Goal: Task Accomplishment & Management: Use online tool/utility

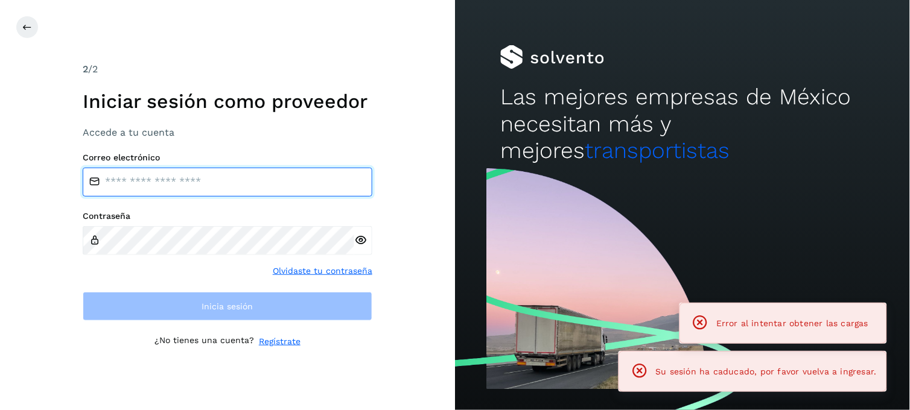
type input "**********"
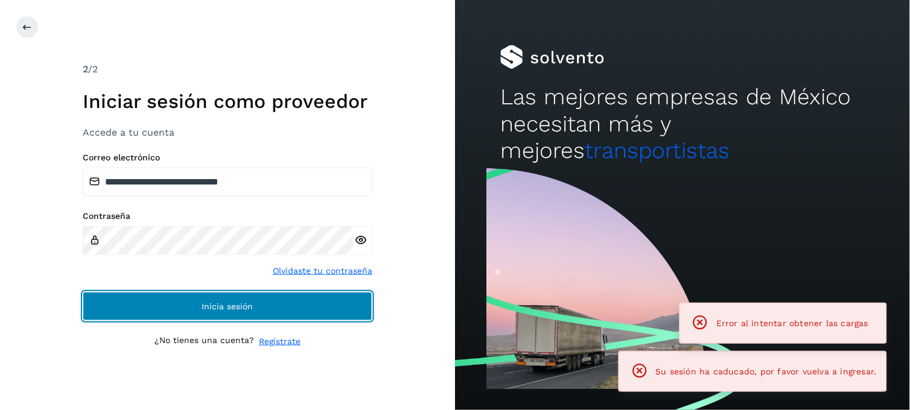
click at [206, 306] on span "Inicia sesión" at bounding box center [227, 306] width 51 height 8
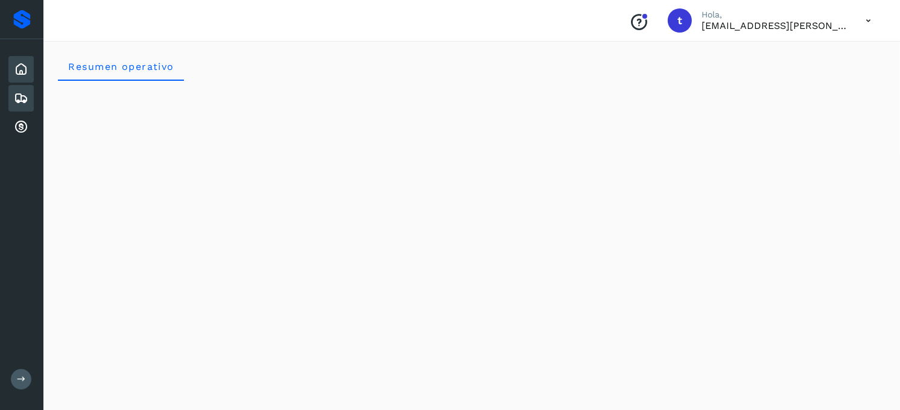
click at [26, 94] on icon at bounding box center [21, 98] width 14 height 14
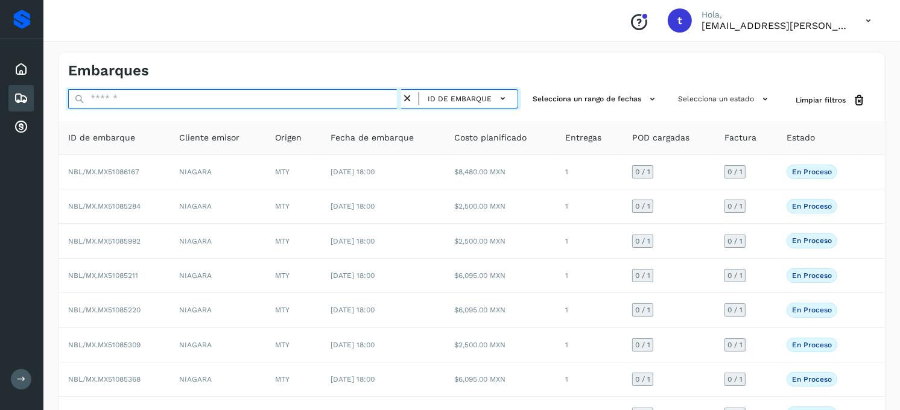
click at [194, 97] on input "text" at bounding box center [234, 98] width 333 height 19
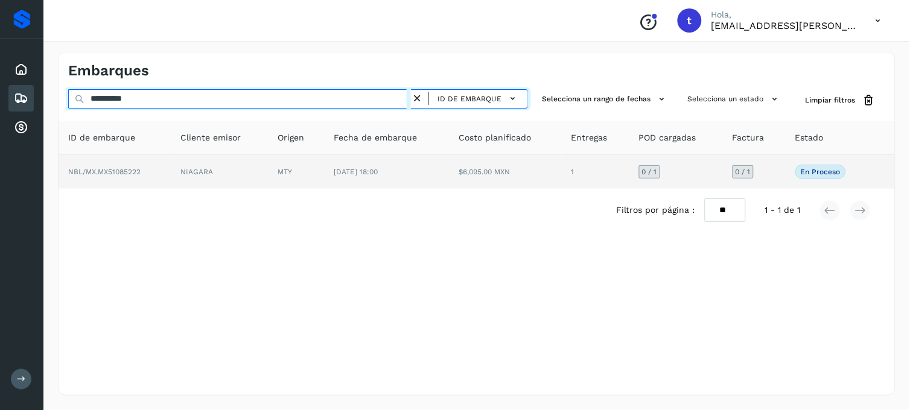
type input "**********"
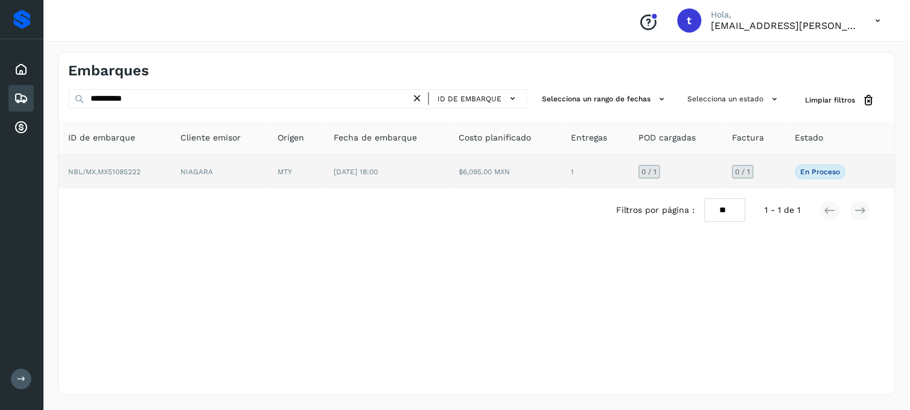
click at [124, 169] on span "NBL/MX.MX51085222" at bounding box center [104, 172] width 72 height 8
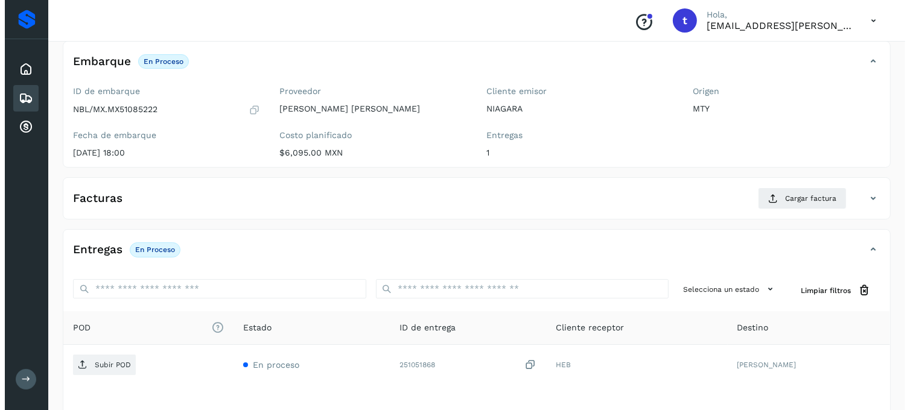
scroll to position [165, 0]
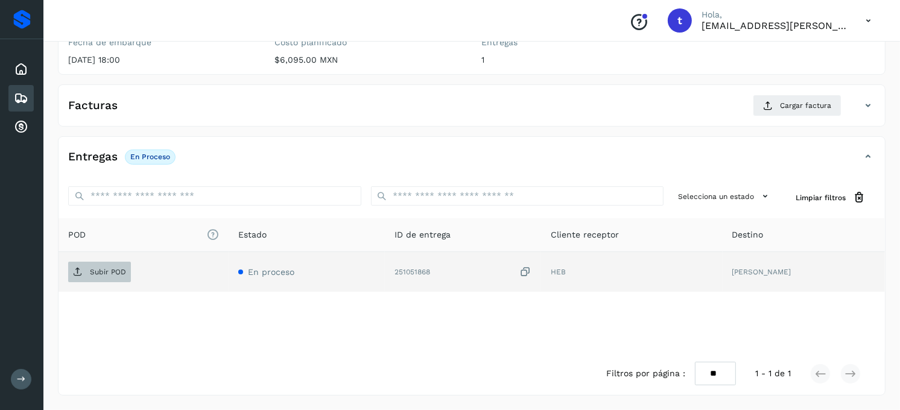
click at [100, 275] on p "Subir POD" at bounding box center [108, 272] width 36 height 8
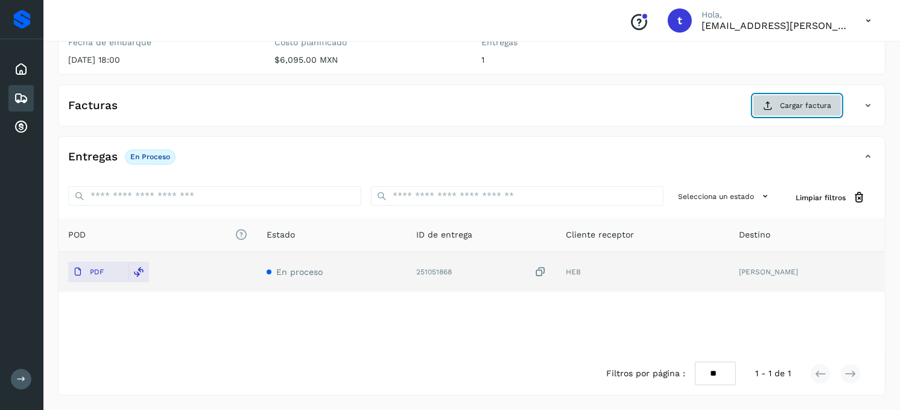
click at [799, 104] on span "Cargar factura" at bounding box center [805, 105] width 51 height 11
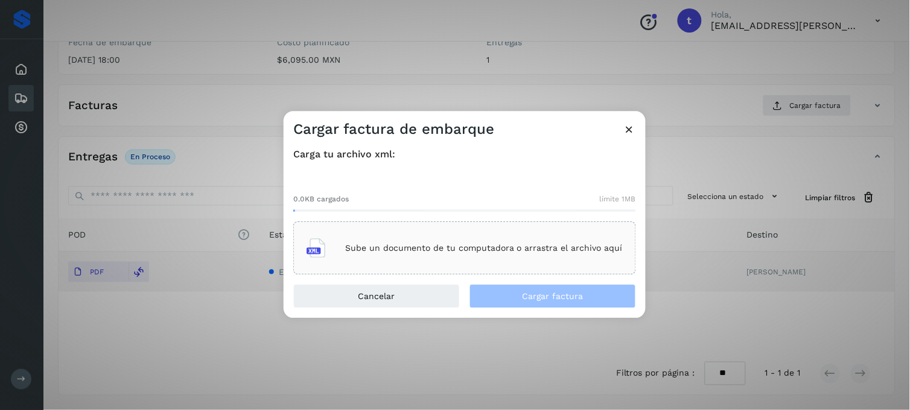
click at [425, 254] on div "Sube un documento de tu computadora o arrastra el archivo aquí" at bounding box center [464, 248] width 316 height 33
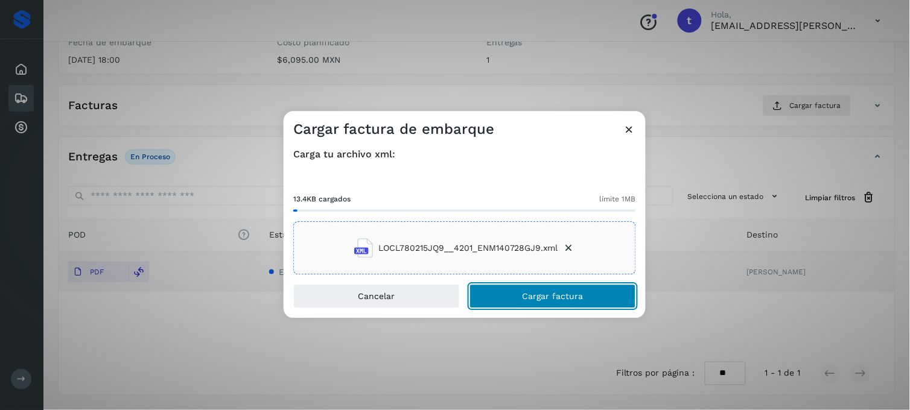
click at [562, 298] on span "Cargar factura" at bounding box center [552, 297] width 61 height 8
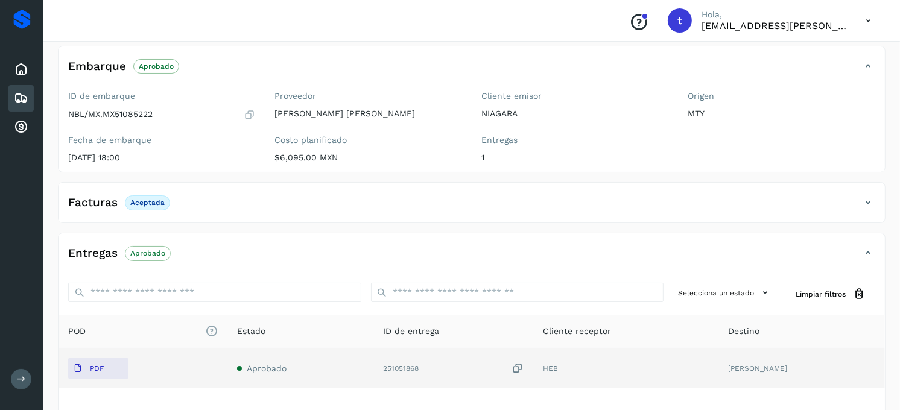
scroll to position [0, 0]
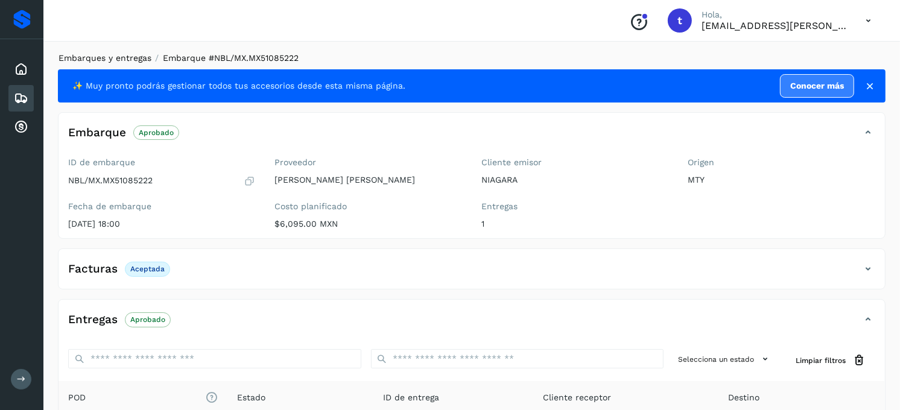
click at [109, 57] on link "Embarques y entregas" at bounding box center [105, 58] width 93 height 10
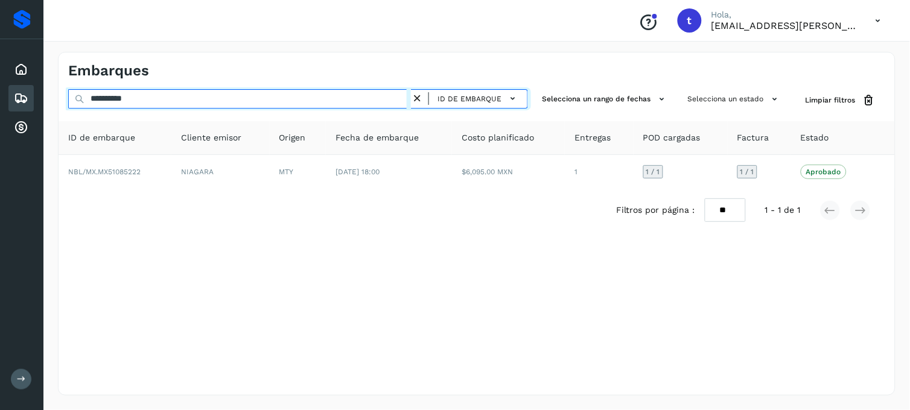
drag, startPoint x: 192, startPoint y: 97, endPoint x: 65, endPoint y: 112, distance: 128.2
click at [65, 112] on div "**********" at bounding box center [477, 160] width 836 height 142
type input "**********"
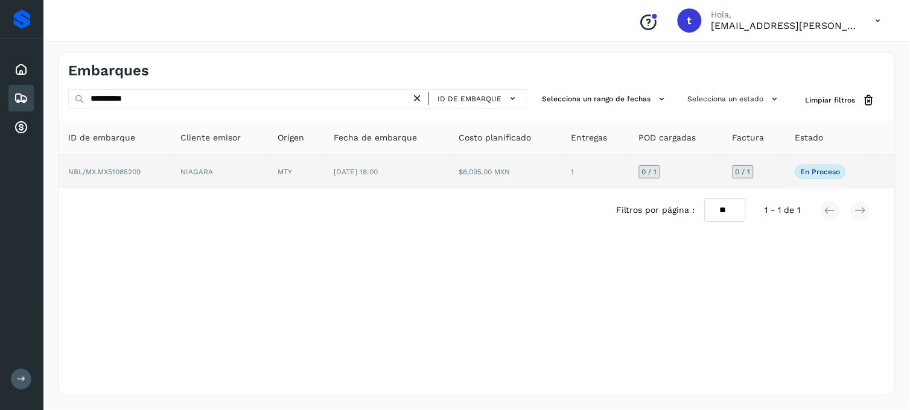
click at [122, 169] on span "NBL/MX.MX51085209" at bounding box center [104, 172] width 72 height 8
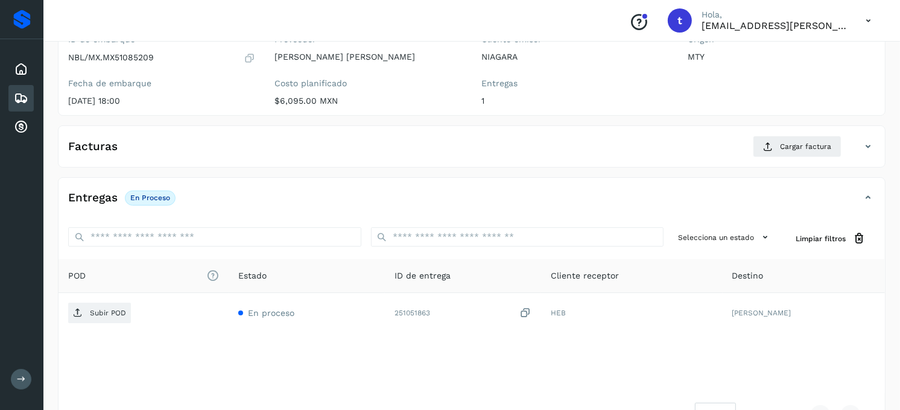
scroll to position [134, 0]
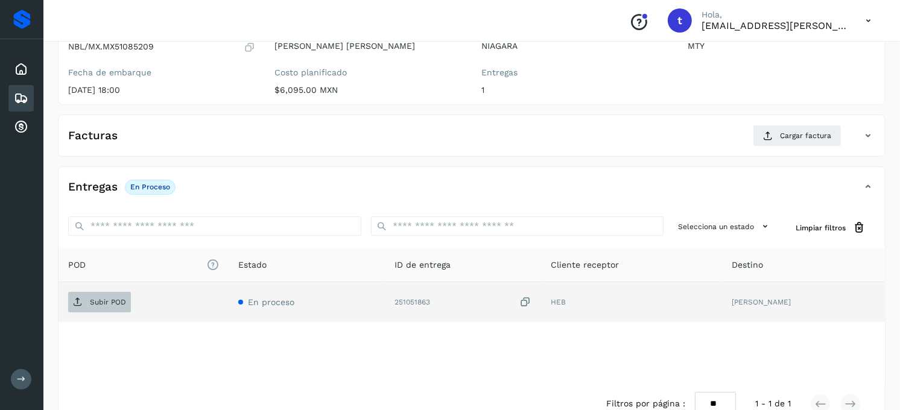
click at [104, 305] on p "Subir POD" at bounding box center [108, 302] width 36 height 8
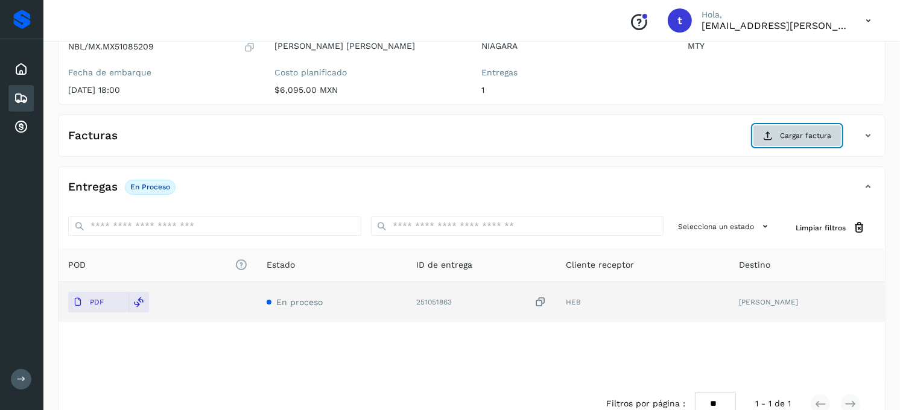
click at [786, 136] on span "Cargar factura" at bounding box center [805, 135] width 51 height 11
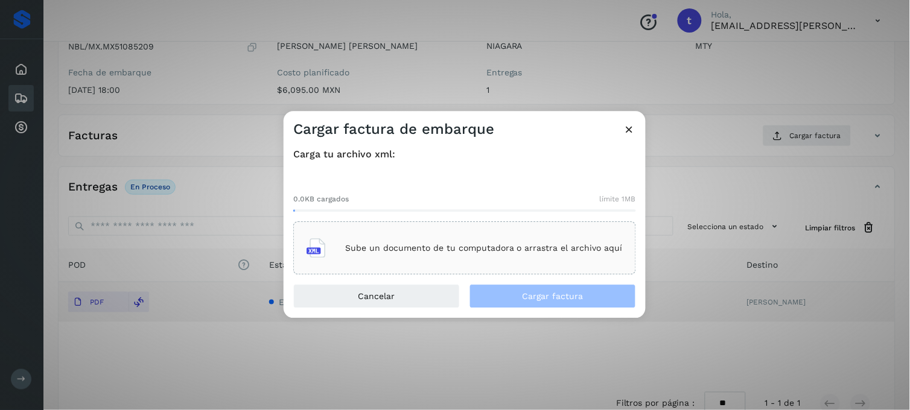
click at [475, 251] on p "Sube un documento de tu computadora o arrastra el archivo aquí" at bounding box center [484, 248] width 278 height 10
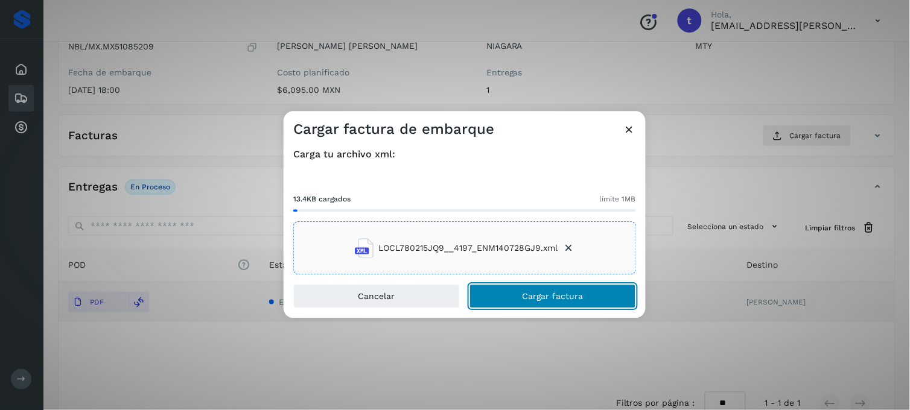
click at [571, 293] on span "Cargar factura" at bounding box center [552, 297] width 61 height 8
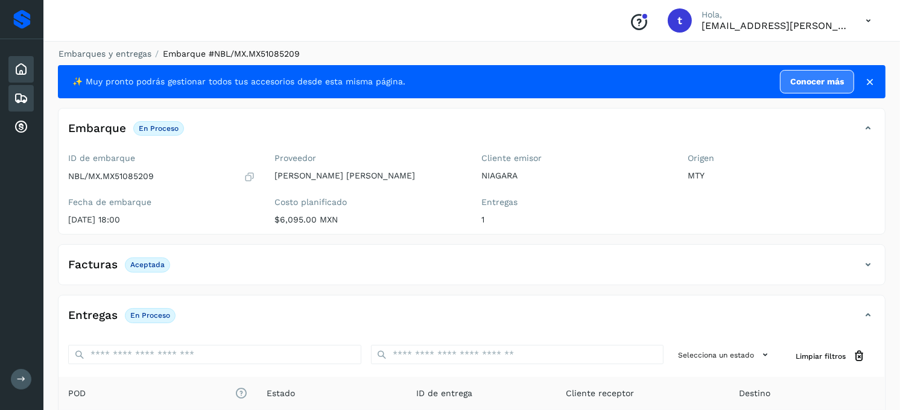
scroll to position [0, 0]
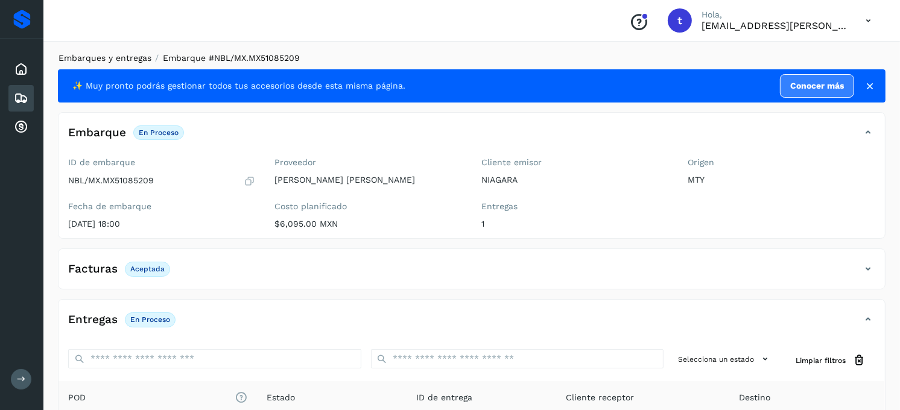
click at [128, 56] on link "Embarques y entregas" at bounding box center [105, 58] width 93 height 10
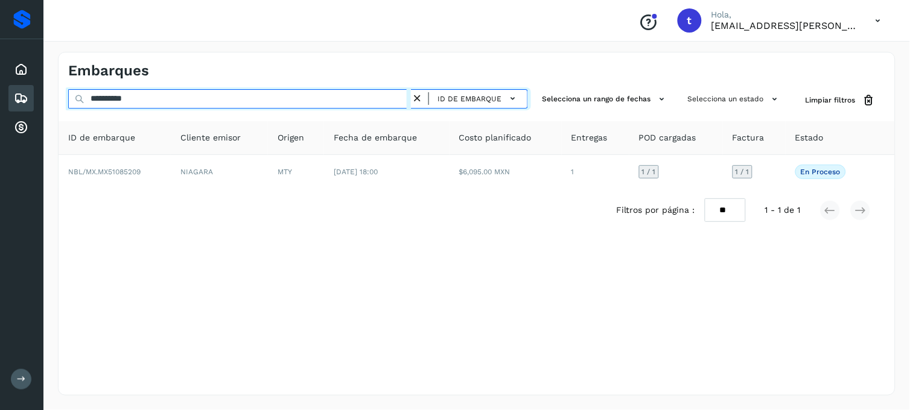
drag, startPoint x: 340, startPoint y: 99, endPoint x: 83, endPoint y: 107, distance: 257.8
click at [83, 107] on input "**********" at bounding box center [239, 98] width 343 height 19
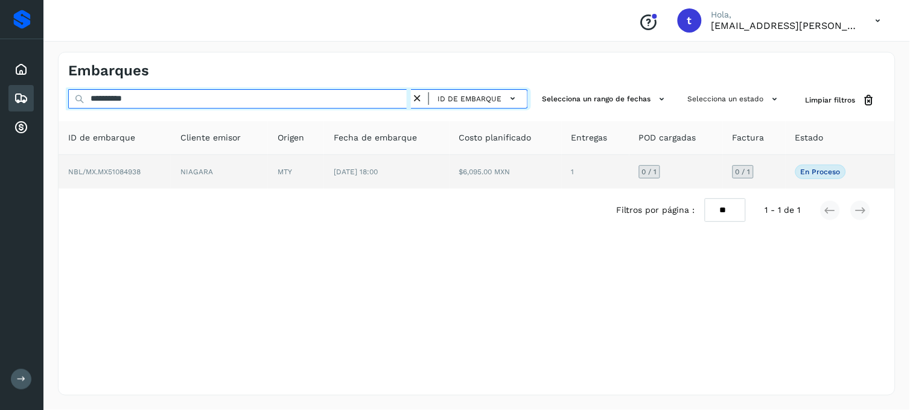
type input "**********"
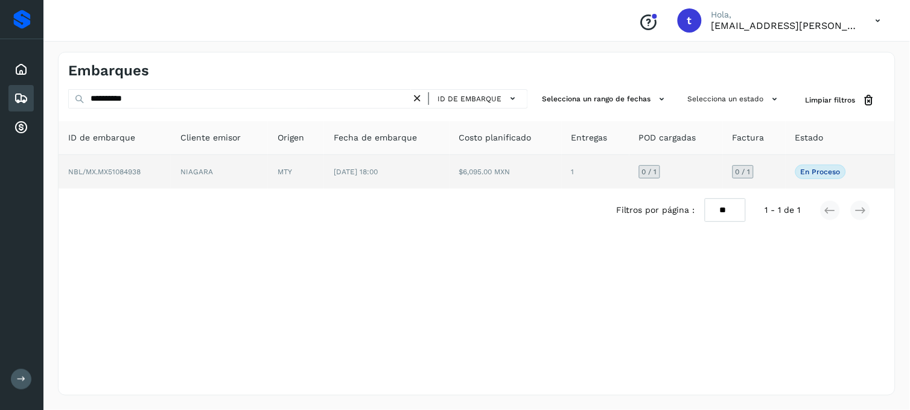
click at [115, 180] on td "NBL/MX.MX51084938" at bounding box center [115, 172] width 112 height 34
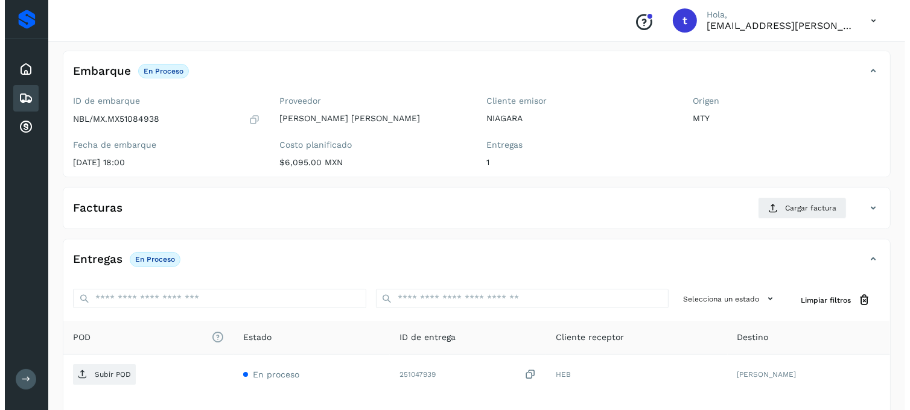
scroll to position [165, 0]
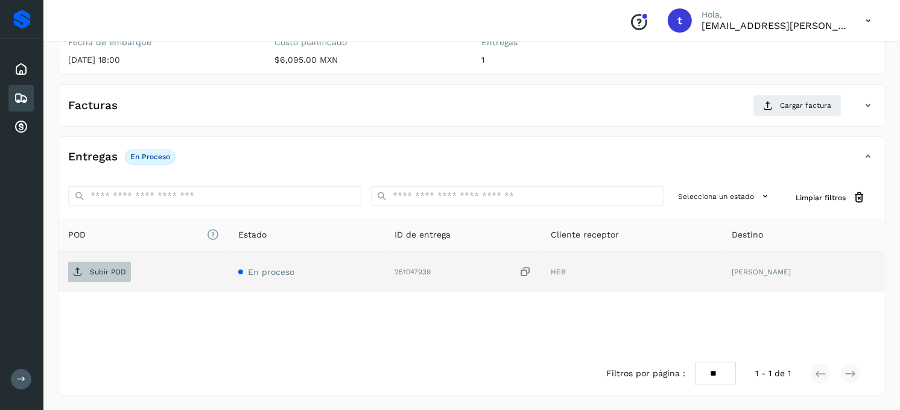
drag, startPoint x: 0, startPoint y: 10, endPoint x: 93, endPoint y: 276, distance: 281.8
click at [93, 276] on span "Subir POD" at bounding box center [99, 271] width 63 height 19
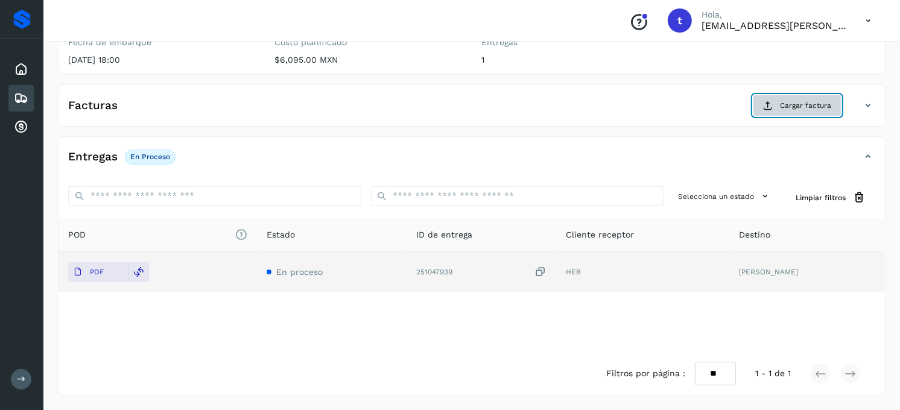
click at [803, 109] on span "Cargar factura" at bounding box center [805, 105] width 51 height 11
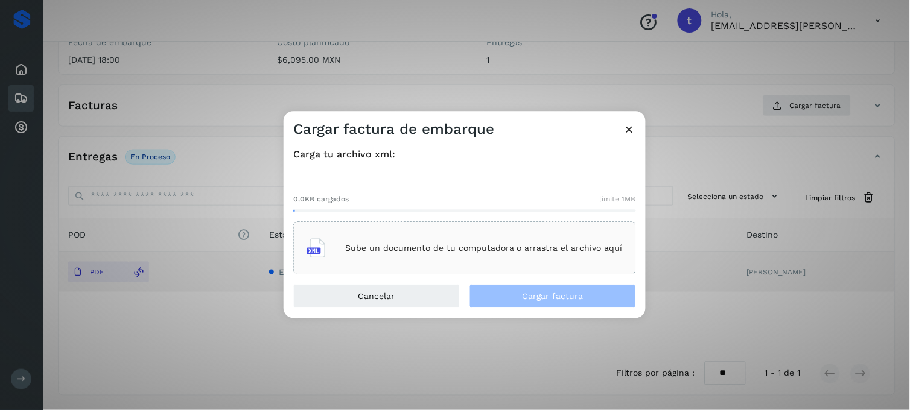
click at [398, 245] on p "Sube un documento de tu computadora o arrastra el archivo aquí" at bounding box center [484, 248] width 278 height 10
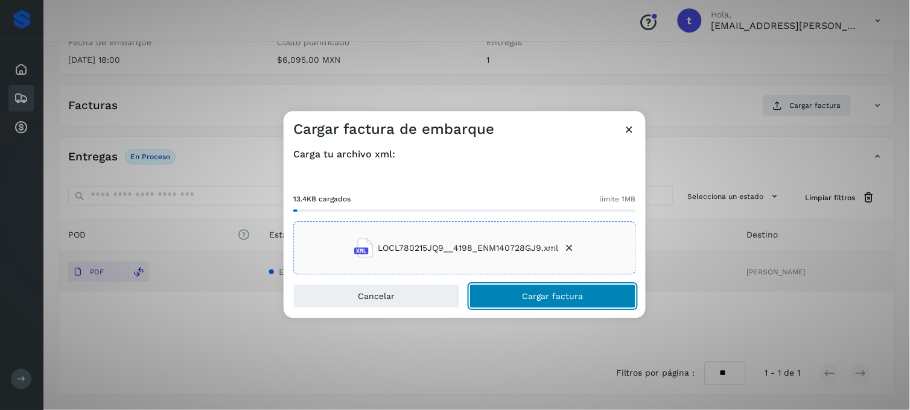
click at [557, 300] on span "Cargar factura" at bounding box center [552, 297] width 61 height 8
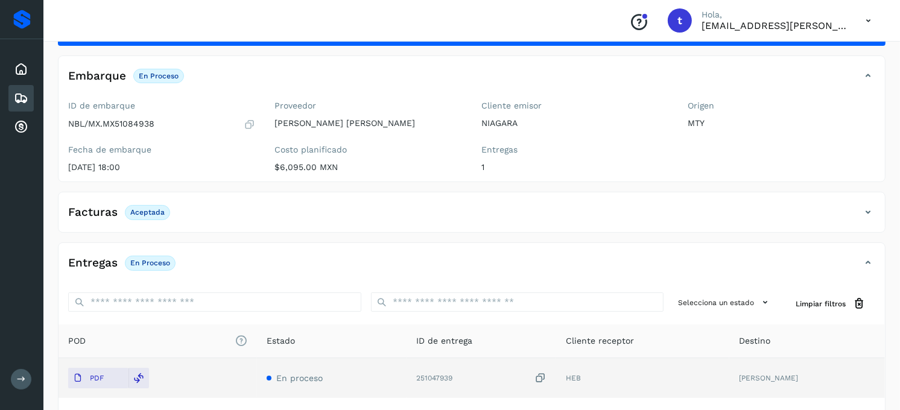
scroll to position [0, 0]
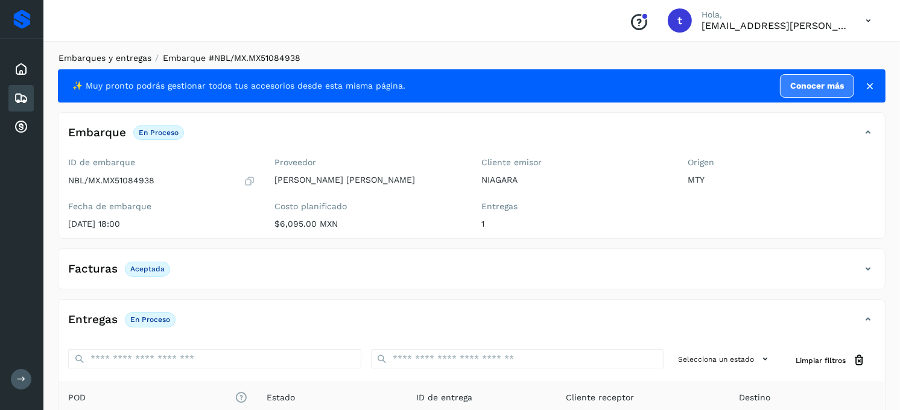
click at [141, 56] on link "Embarques y entregas" at bounding box center [105, 58] width 93 height 10
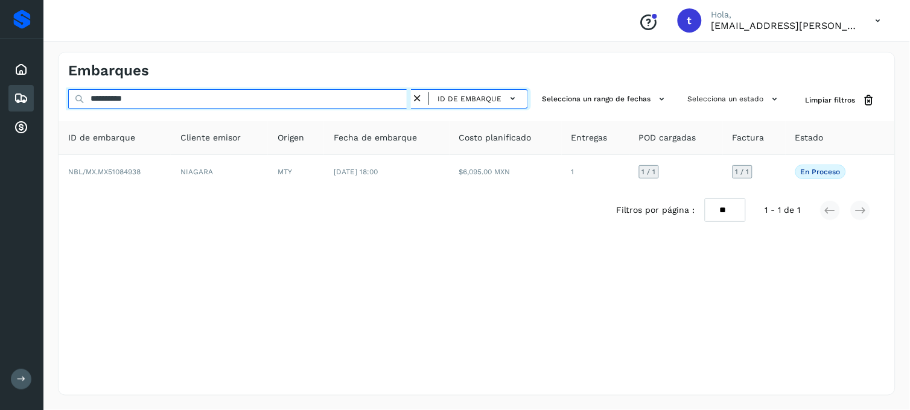
drag, startPoint x: 217, startPoint y: 100, endPoint x: 74, endPoint y: 101, distance: 143.0
click at [75, 101] on div "**********" at bounding box center [298, 100] width 460 height 22
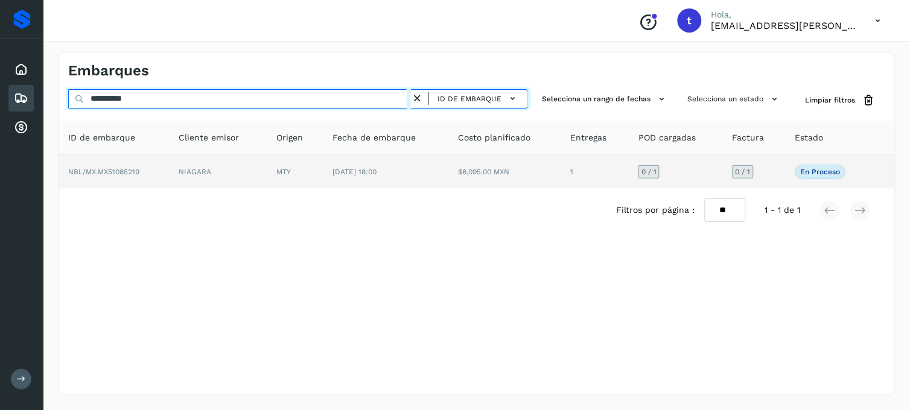
type input "**********"
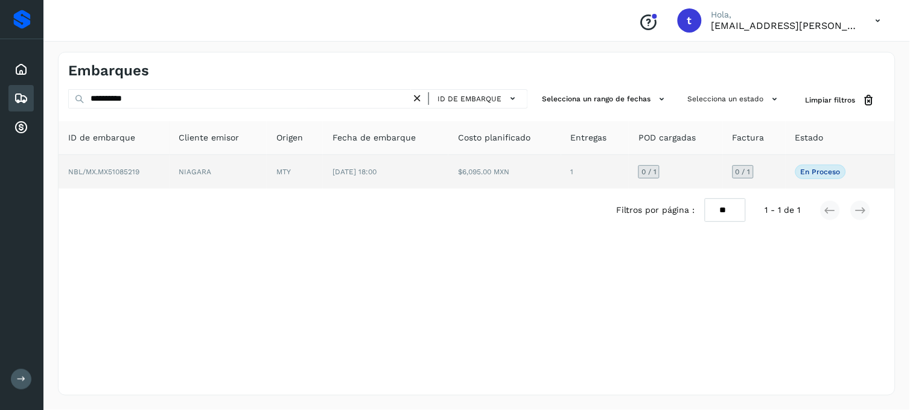
click at [121, 168] on span "NBL/MX.MX51085219" at bounding box center [103, 172] width 71 height 8
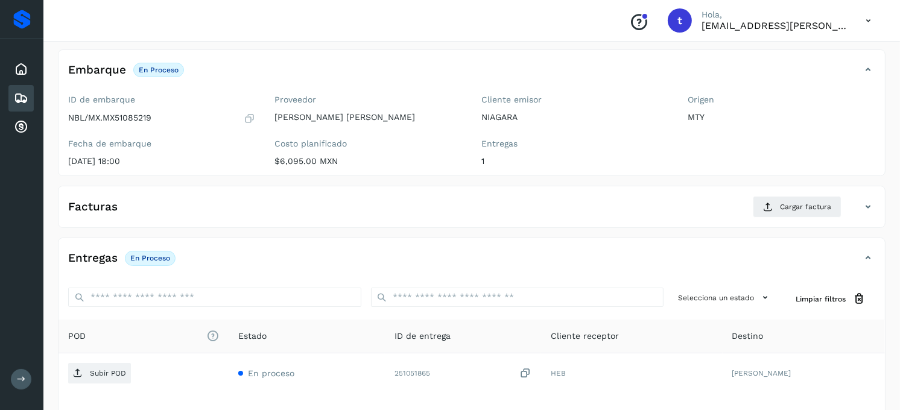
scroll to position [134, 0]
